Goal: Task Accomplishment & Management: Manage account settings

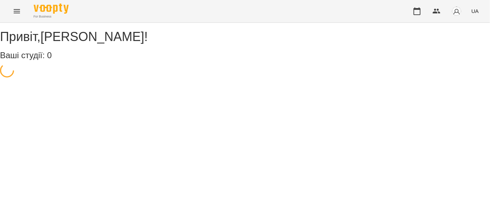
click at [23, 10] on button "Menu" at bounding box center [16, 11] width 17 height 17
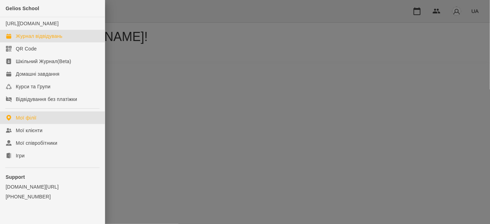
click at [41, 42] on link "Журнал відвідувань" at bounding box center [52, 36] width 105 height 13
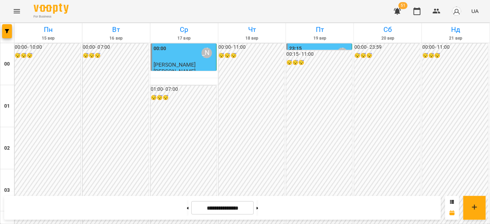
scroll to position [859, 0]
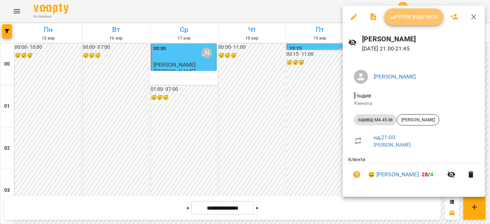
click at [407, 24] on button "Урок відбувся" at bounding box center [413, 16] width 59 height 17
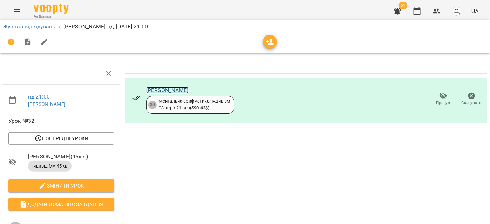
click at [160, 88] on link "[PERSON_NAME]" at bounding box center [167, 90] width 42 height 7
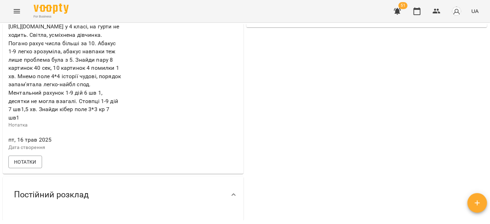
scroll to position [255, 0]
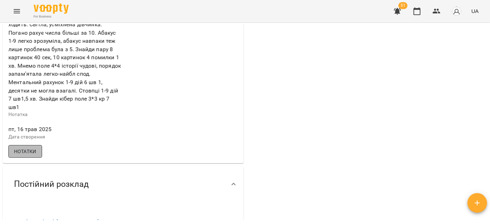
click at [25, 150] on button "Нотатки" at bounding box center [25, 151] width 34 height 13
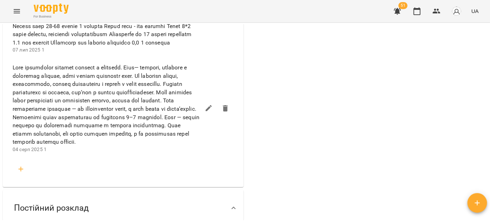
scroll to position [541, 0]
